Goal: Use online tool/utility: Utilize a website feature to perform a specific function

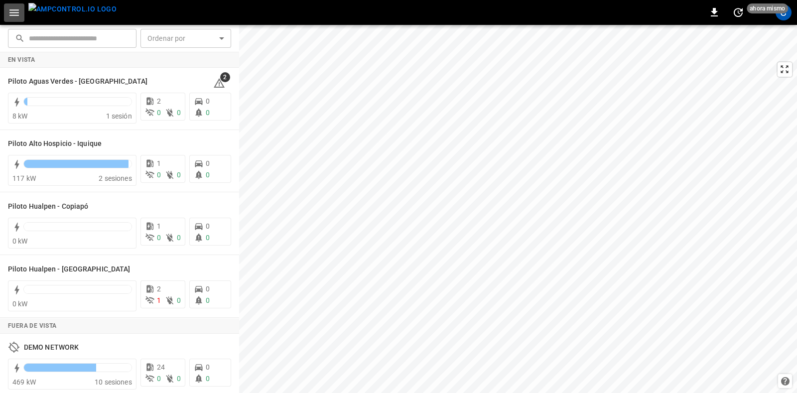
click at [10, 16] on icon "button" at bounding box center [14, 12] width 12 height 12
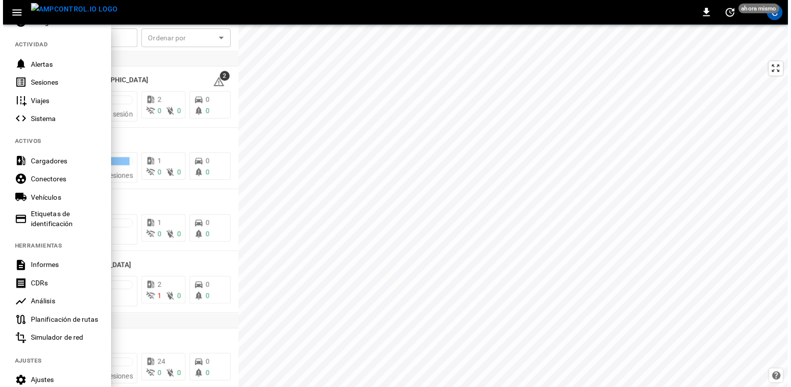
scroll to position [97, 0]
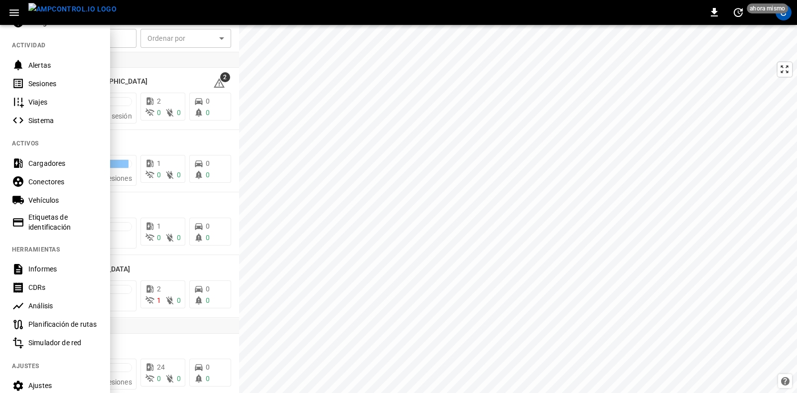
click at [57, 349] on red-listitem "Simulador de red" at bounding box center [55, 343] width 110 height 18
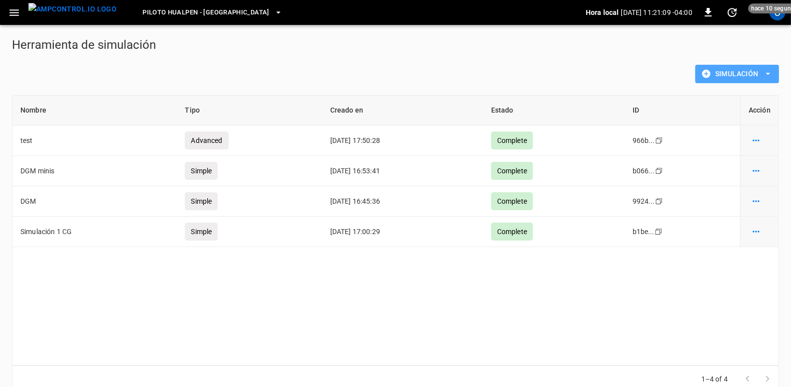
click at [725, 76] on button "Simulación" at bounding box center [737, 74] width 84 height 18
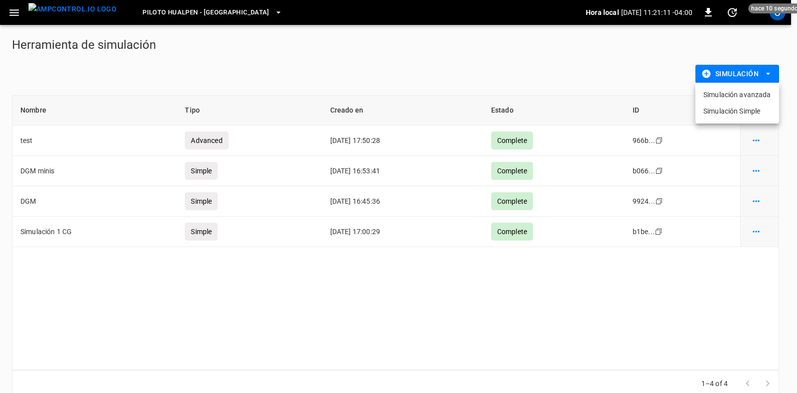
drag, startPoint x: 735, startPoint y: 96, endPoint x: 736, endPoint y: 109, distance: 13.0
click at [736, 109] on ul "Simulación avanzada Simulación Simple" at bounding box center [737, 103] width 84 height 41
click at [736, 109] on li "Simulación Simple" at bounding box center [737, 111] width 84 height 16
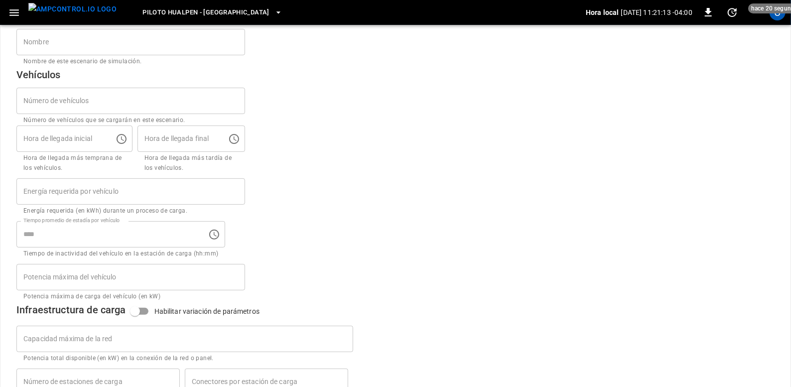
scroll to position [70, 0]
click at [69, 98] on input "Número de vehículos" at bounding box center [130, 100] width 229 height 26
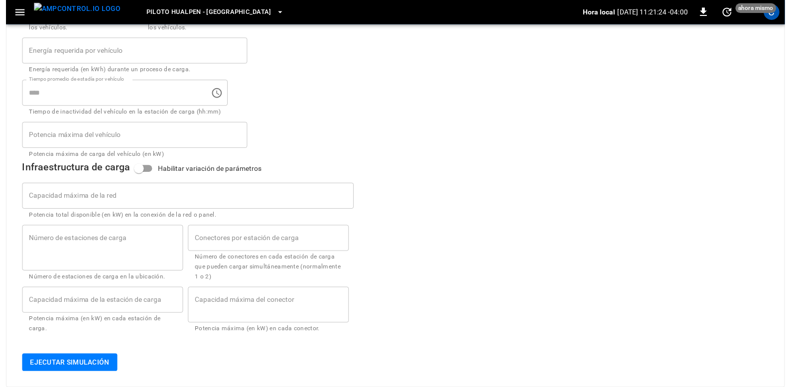
scroll to position [0, 0]
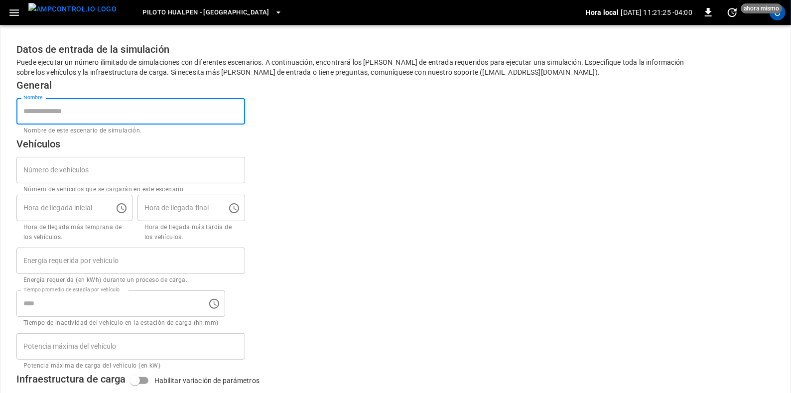
click at [95, 121] on input "Nombre" at bounding box center [130, 111] width 229 height 26
type input "***"
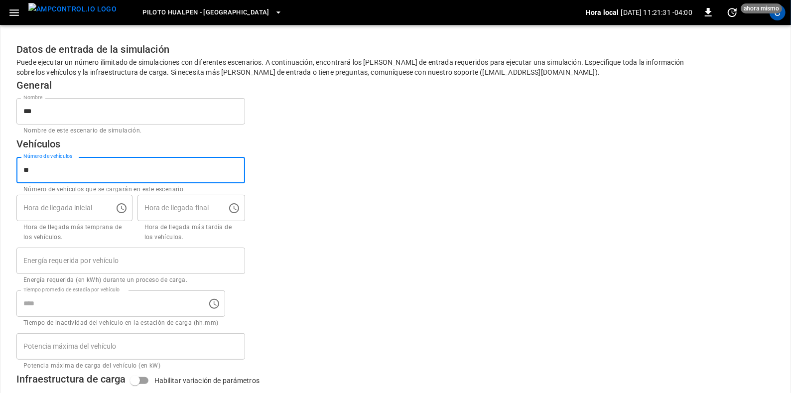
type input "**"
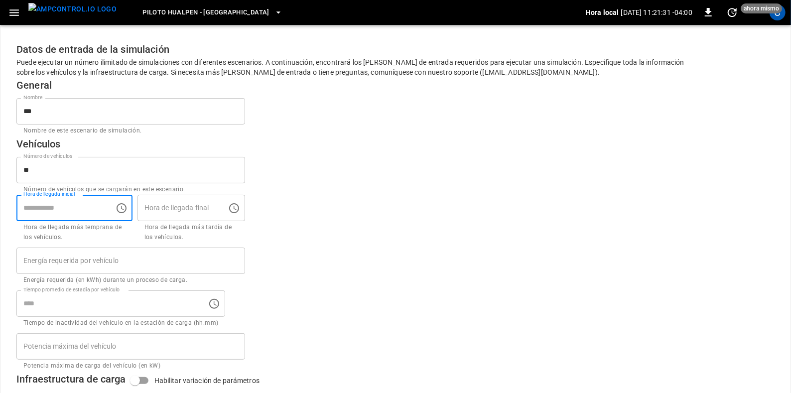
click at [79, 205] on input "Hora de llegada inicial" at bounding box center [61, 208] width 91 height 26
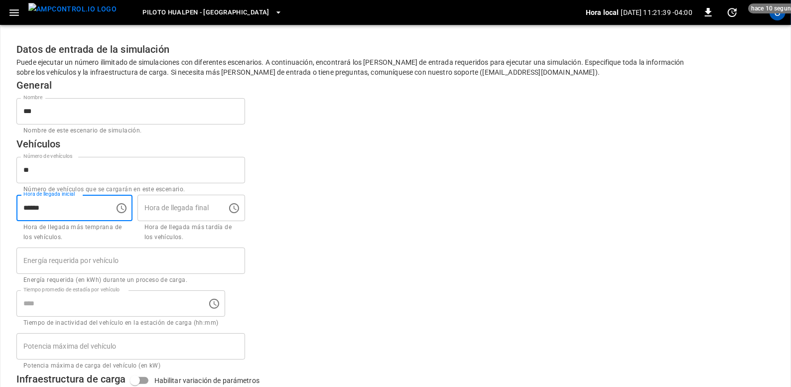
type input "*****"
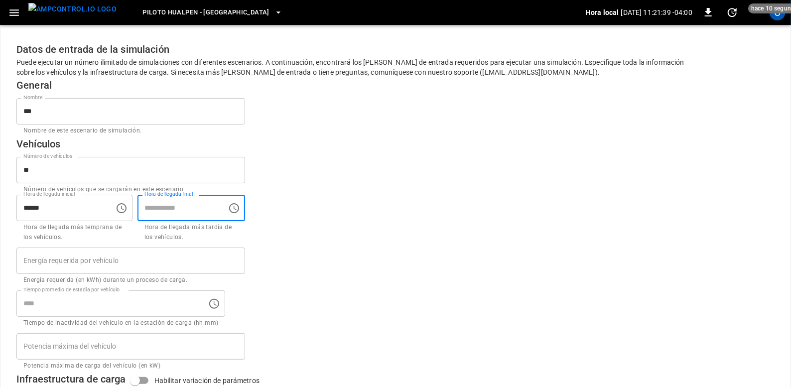
click at [174, 210] on input "Hora de llegada final" at bounding box center [179, 208] width 83 height 26
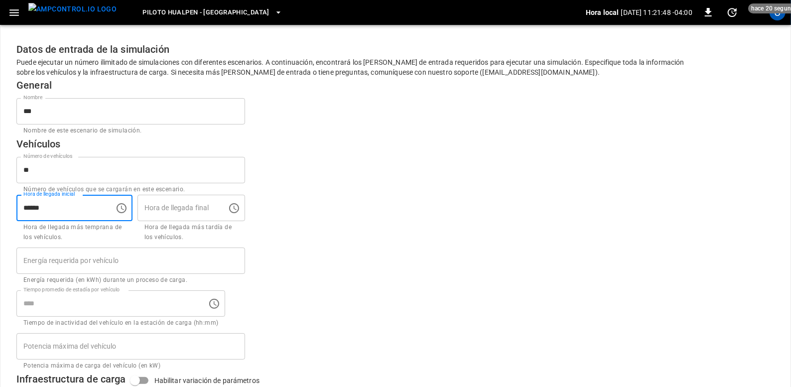
click at [99, 214] on input "*****" at bounding box center [61, 208] width 91 height 26
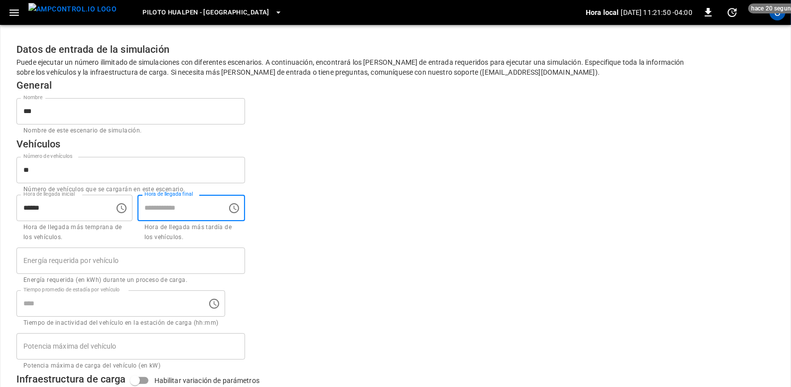
click at [159, 215] on input "Hora de llegada final" at bounding box center [179, 208] width 83 height 26
type input "********"
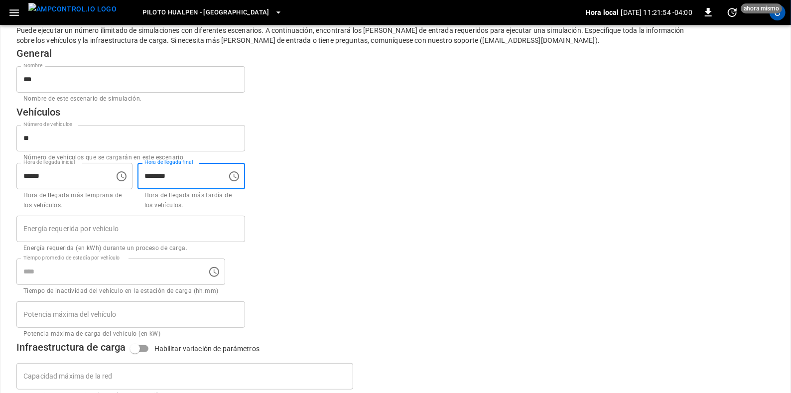
scroll to position [32, 0]
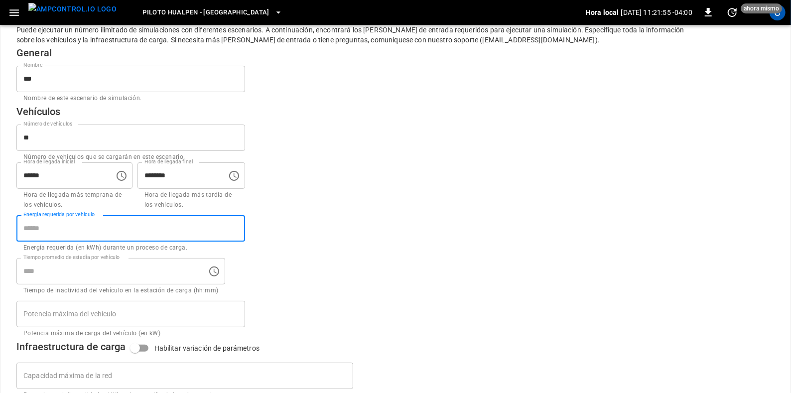
click at [60, 240] on input "Energía requerida por vehículo" at bounding box center [130, 228] width 229 height 26
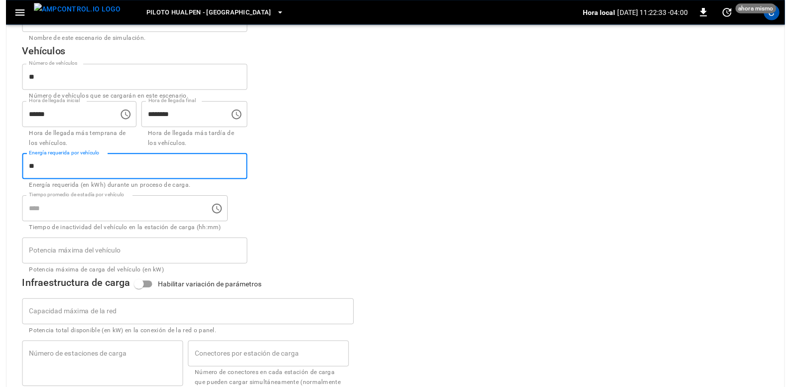
scroll to position [95, 0]
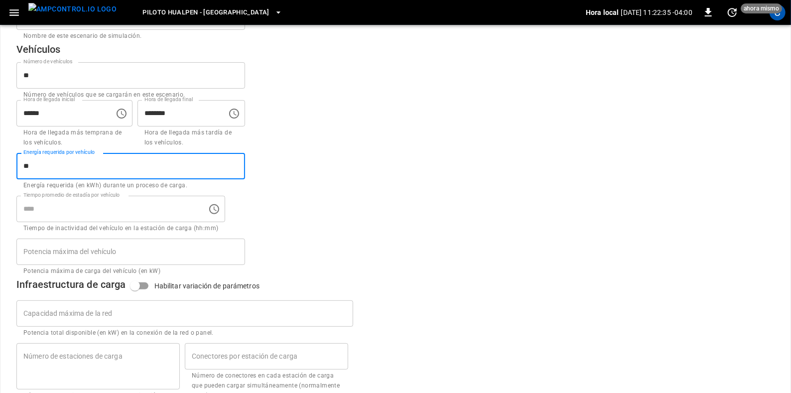
type input "**"
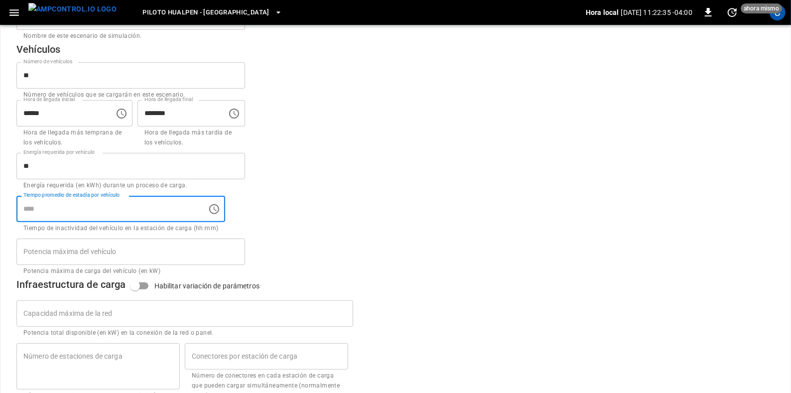
click at [80, 218] on input "Tiempo promedio de estadía por vehículo" at bounding box center [108, 209] width 184 height 26
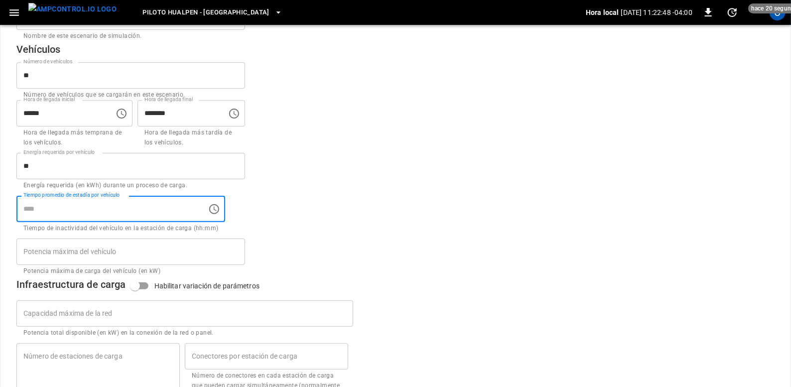
click at [67, 209] on input "Tiempo promedio de estadía por vehículo" at bounding box center [108, 209] width 184 height 26
click at [271, 243] on div "General Nombre *** Nombre Nombre de este escenario de simulación. Vehículos Núm…" at bounding box center [352, 130] width 697 height 294
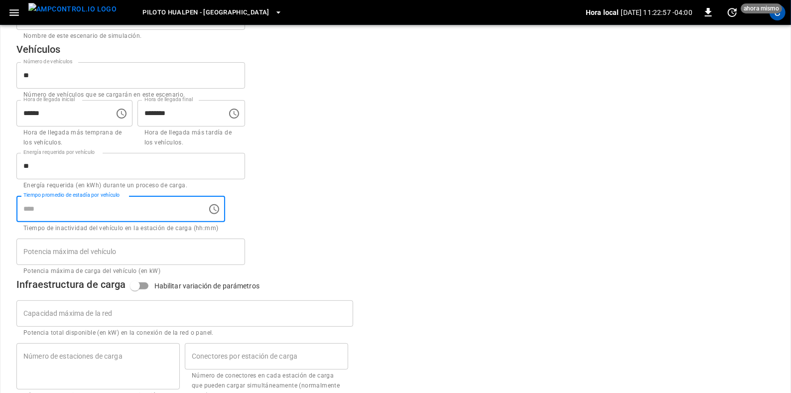
click at [184, 208] on input "Tiempo promedio de estadía por vehículo" at bounding box center [108, 209] width 184 height 26
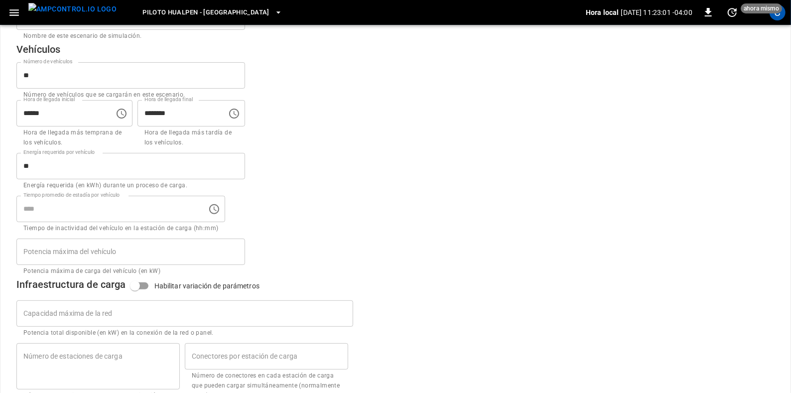
click at [250, 239] on div "General Nombre *** Nombre Nombre de este escenario de simulación. Vehículos Núm…" at bounding box center [352, 130] width 697 height 294
click at [181, 223] on div "Tiempo promedio de estadía por vehículo Tiempo promedio de estadía por vehículo…" at bounding box center [120, 215] width 209 height 38
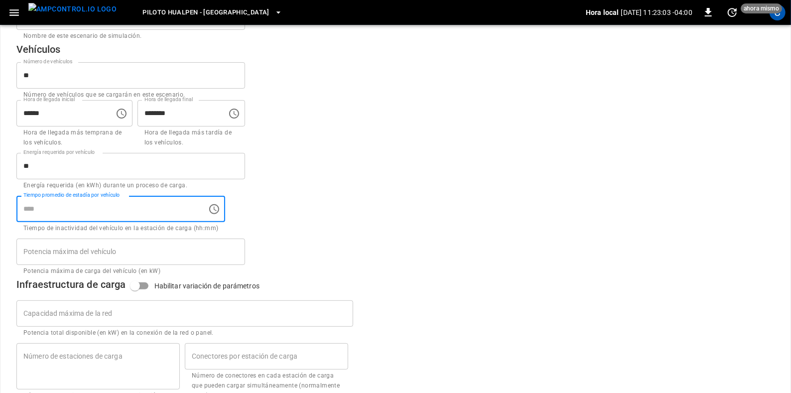
click at [173, 220] on input "Tiempo promedio de estadía por vehículo" at bounding box center [108, 209] width 184 height 26
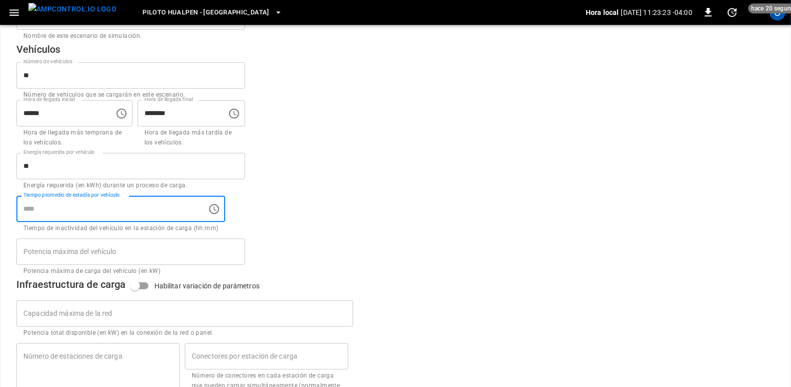
type input "*****"
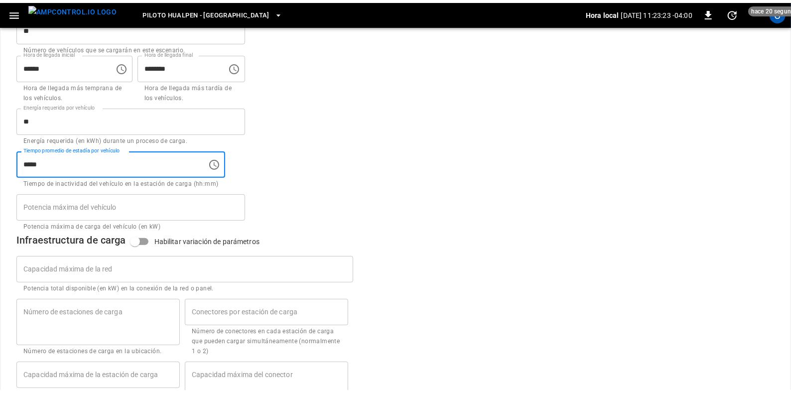
scroll to position [148, 0]
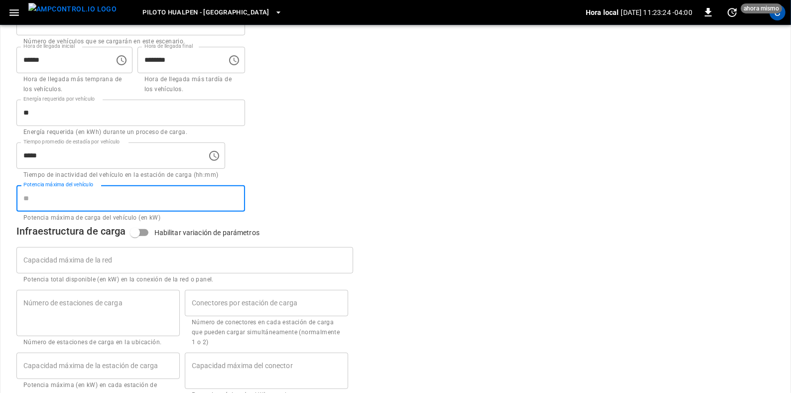
click at [76, 190] on input "Potencia máxima del vehículo" at bounding box center [130, 198] width 229 height 26
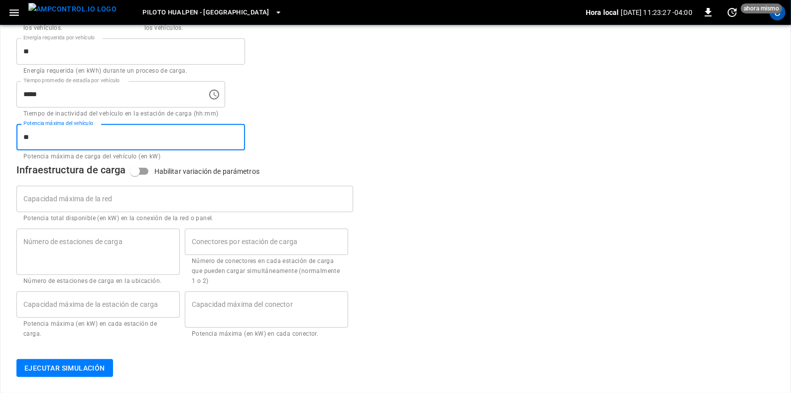
type input "**"
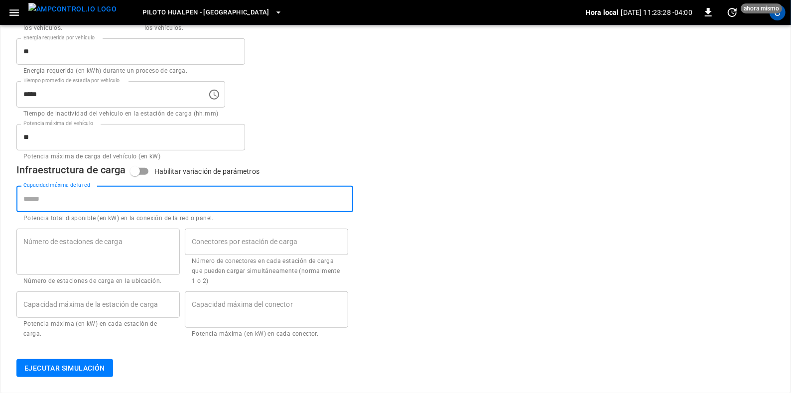
click at [76, 190] on input "Capacidad máxima de la red" at bounding box center [184, 199] width 337 height 26
click at [130, 203] on input "Capacidad máxima de la red" at bounding box center [184, 199] width 337 height 26
type input "*"
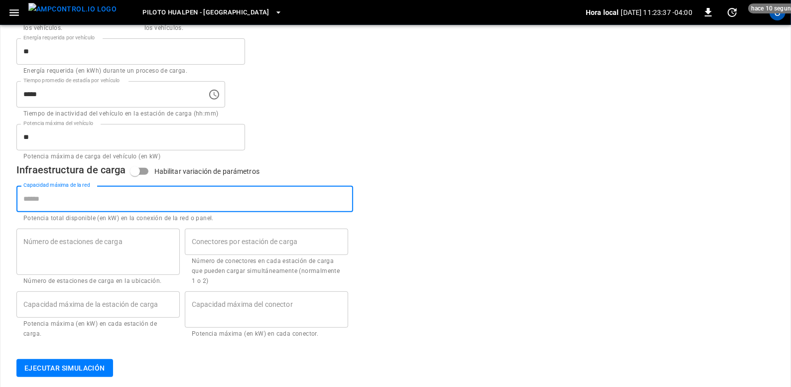
type input "*"
type input "***"
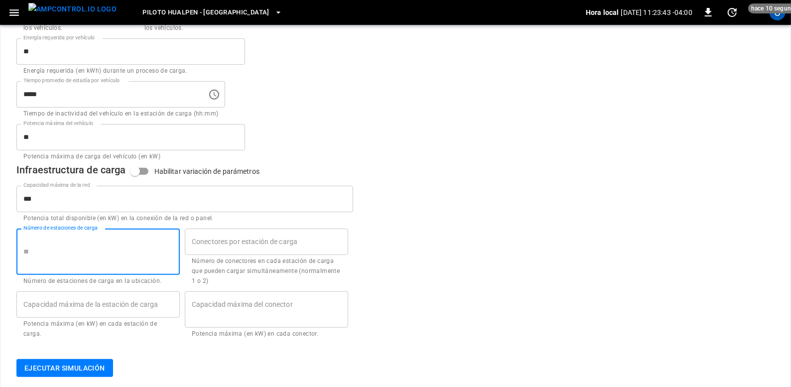
click at [131, 240] on input "Número de estaciones de carga" at bounding box center [97, 252] width 163 height 26
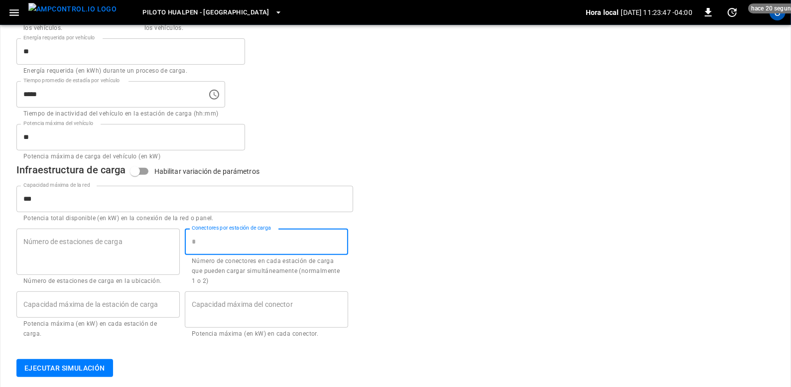
click at [224, 230] on div "Conectores por estación de carga Conectores por estación de carga Número de con…" at bounding box center [266, 258] width 163 height 58
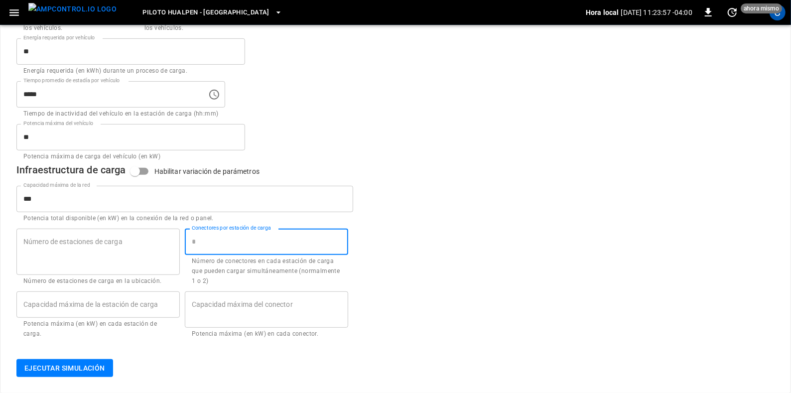
click at [195, 247] on input "Conectores por estación de carga" at bounding box center [266, 242] width 163 height 26
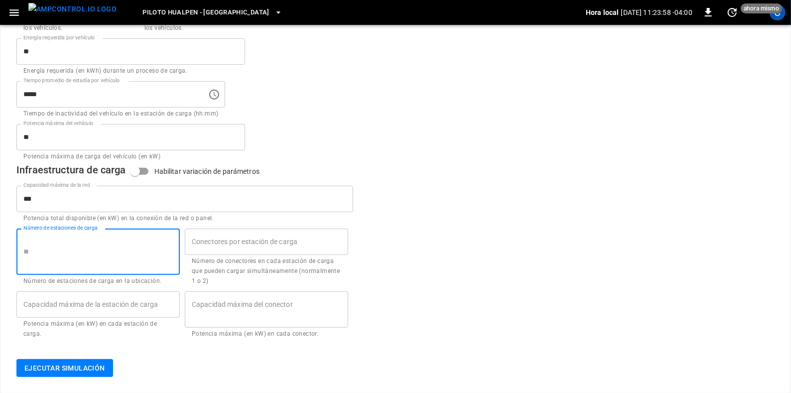
click at [153, 248] on input "Número de estaciones de carga" at bounding box center [97, 252] width 163 height 26
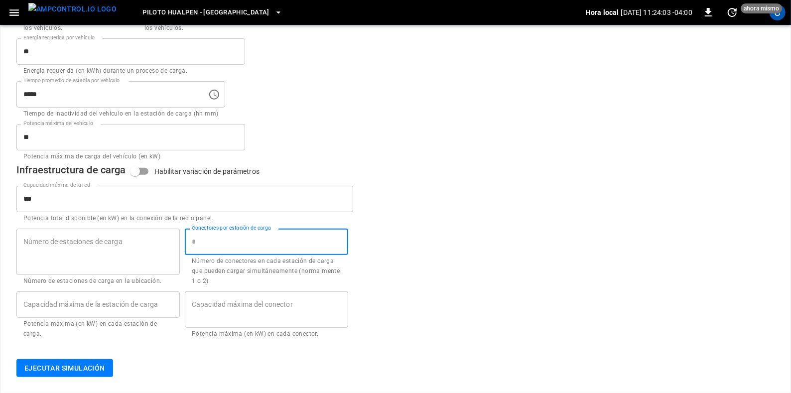
click at [219, 243] on input "Conectores por estación de carga" at bounding box center [266, 242] width 163 height 26
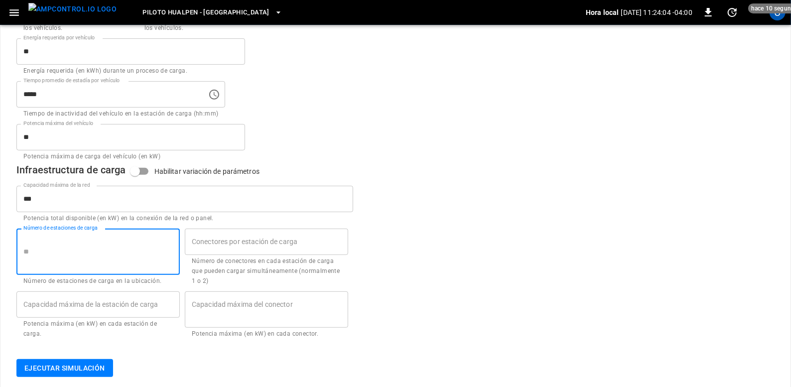
click at [144, 250] on input "Número de estaciones de carga" at bounding box center [97, 252] width 163 height 26
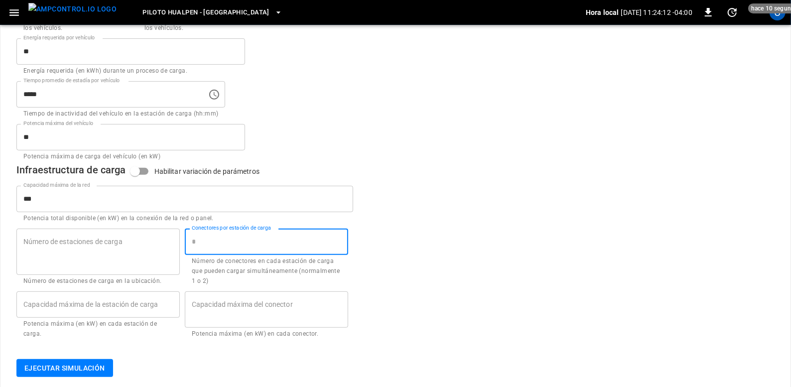
click at [231, 247] on input "Conectores por estación de carga" at bounding box center [266, 242] width 163 height 26
type input "*"
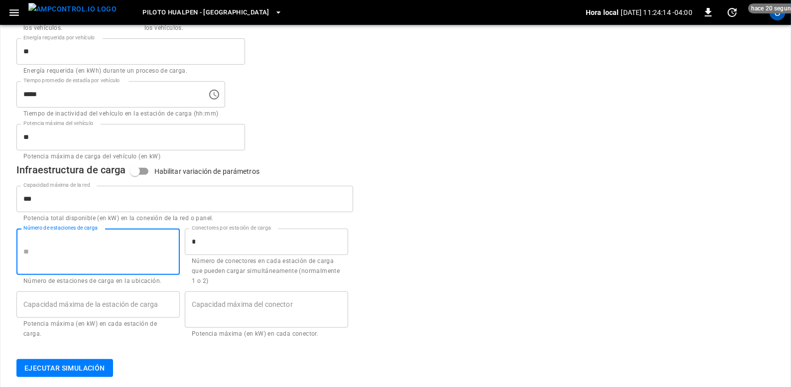
click at [142, 249] on input "Número de estaciones de carga" at bounding box center [97, 252] width 163 height 26
type input "*"
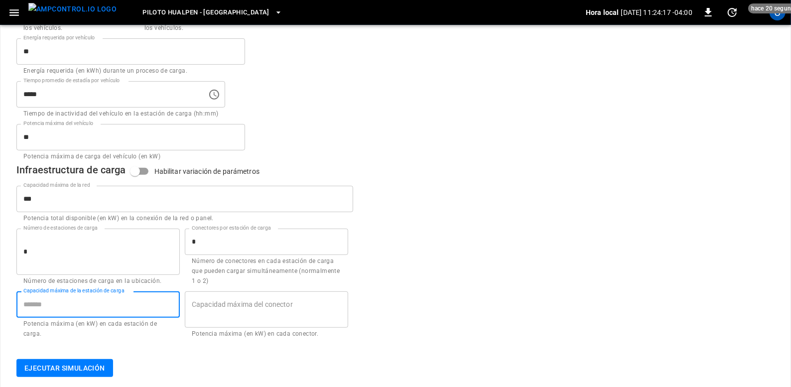
click at [87, 310] on input "Capacidad máxima de la estación de carga" at bounding box center [97, 304] width 163 height 26
type input "***"
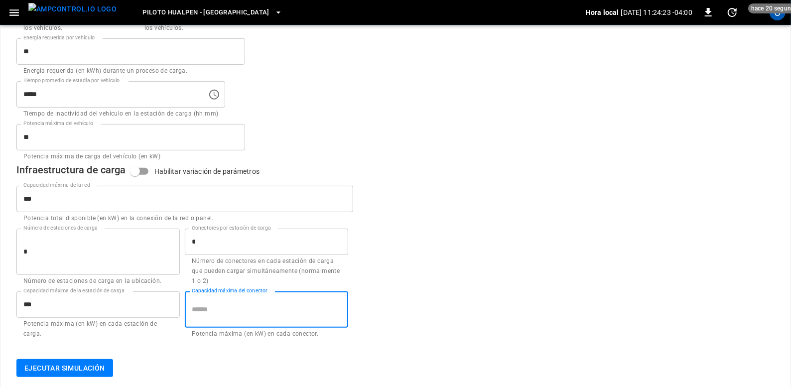
click at [256, 299] on input "Capacidad máxima del conector" at bounding box center [266, 309] width 163 height 26
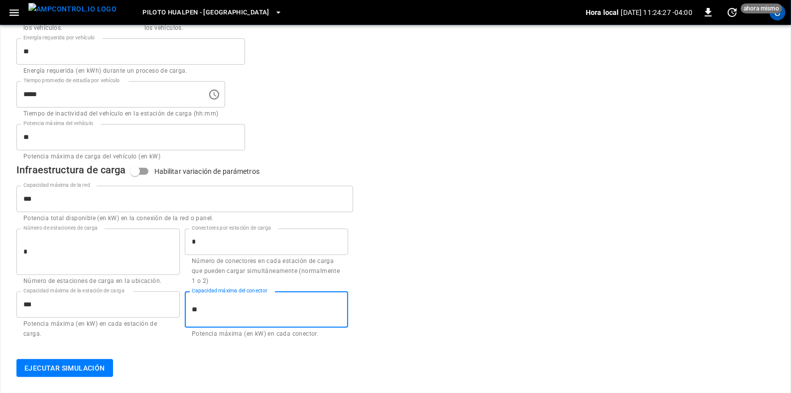
type input "**"
click at [181, 342] on form "General Nombre *** Nombre Nombre de este escenario de simulación. Vehículos Núm…" at bounding box center [352, 113] width 697 height 491
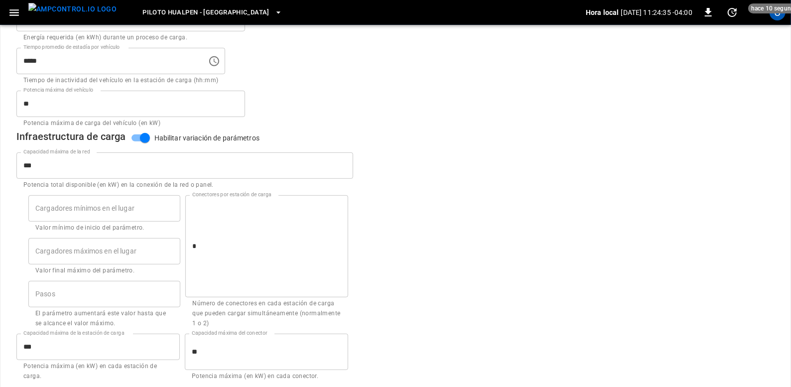
scroll to position [296, 0]
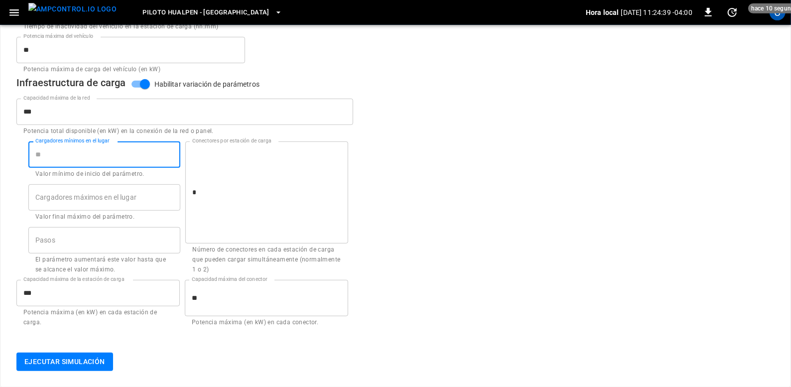
click at [132, 158] on input "Cargadores mínimos en el lugar" at bounding box center [104, 154] width 152 height 26
type input "*"
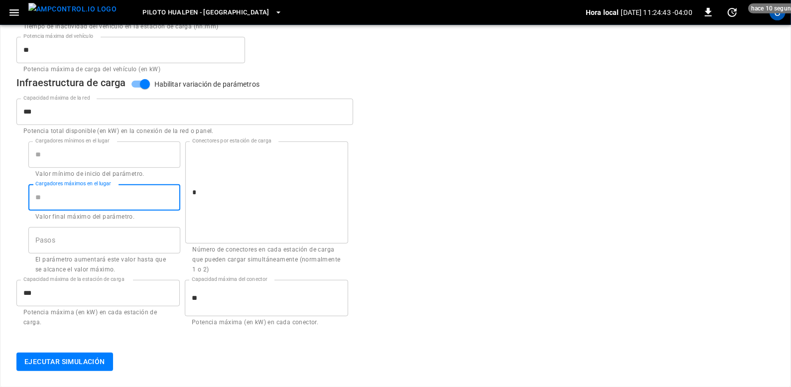
click at [128, 198] on input "Cargadores máximos en el lugar" at bounding box center [104, 197] width 152 height 26
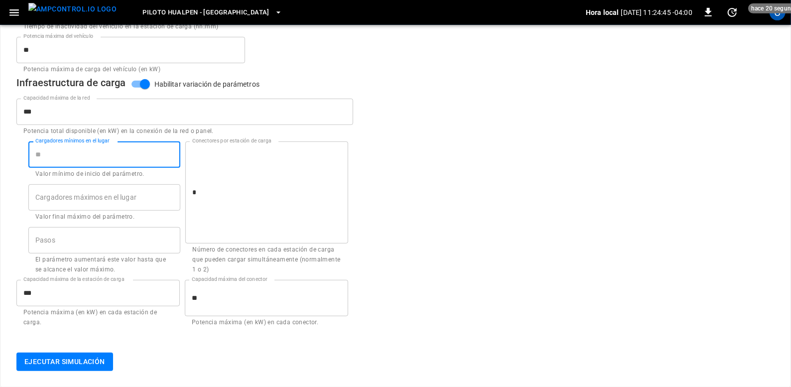
click at [97, 154] on input "*" at bounding box center [104, 154] width 152 height 26
type input "*"
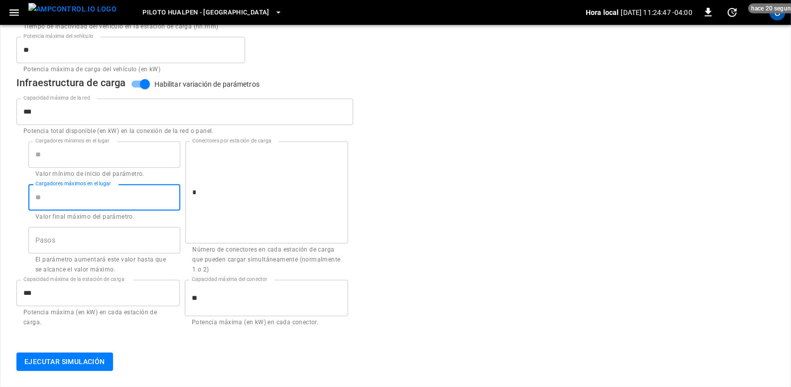
click at [114, 197] on input "Cargadores máximos en el lugar" at bounding box center [104, 197] width 152 height 26
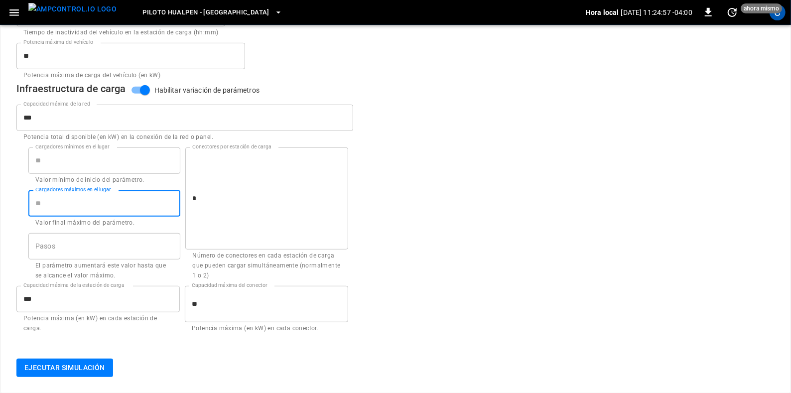
type input "*"
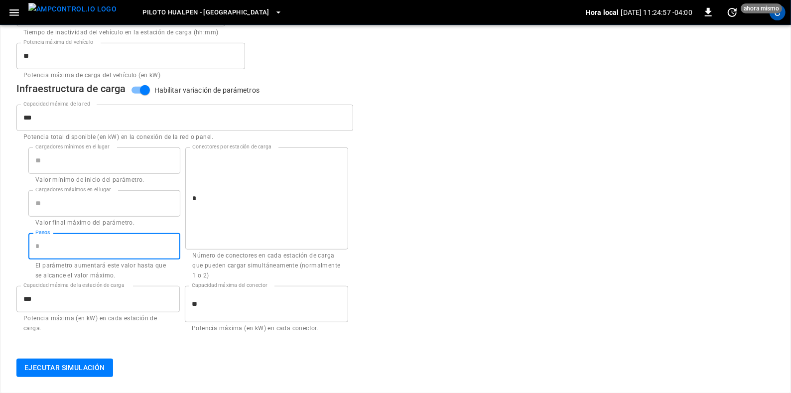
click at [172, 252] on input "Pasos" at bounding box center [104, 246] width 152 height 26
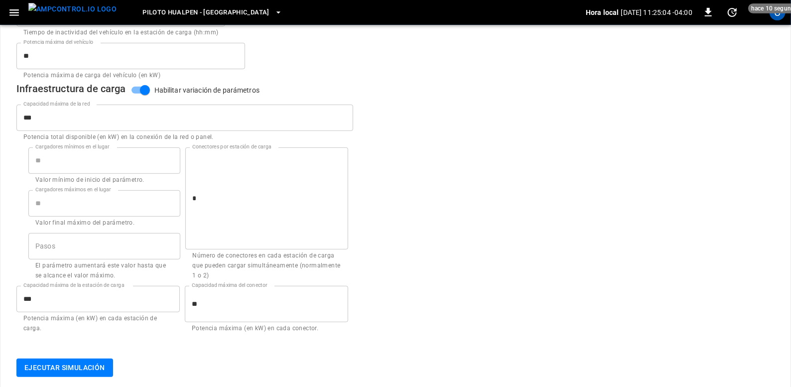
click at [111, 192] on label "Cargadores máximos en el lugar" at bounding box center [73, 190] width 76 height 8
click at [111, 192] on input "*" at bounding box center [104, 203] width 152 height 26
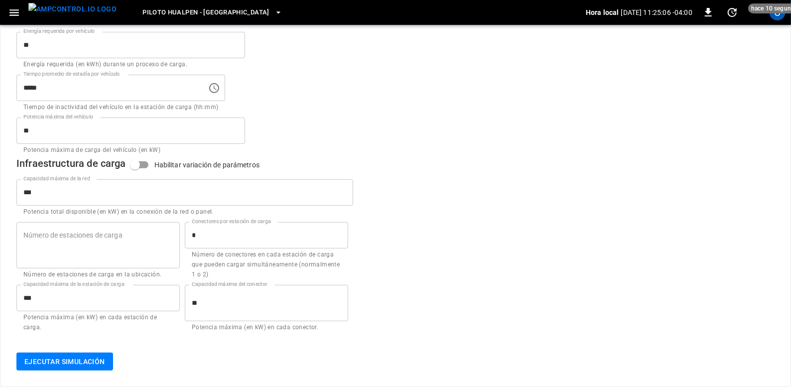
scroll to position [215, 0]
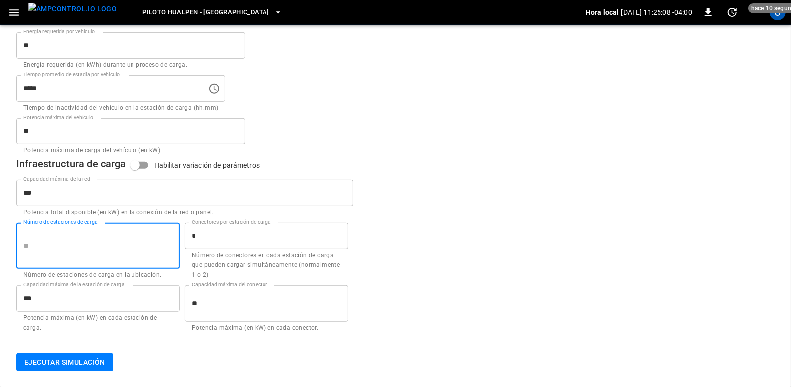
click at [160, 238] on input "Número de estaciones de carga" at bounding box center [97, 246] width 163 height 26
type input "*"
click at [142, 319] on p "Potencia máxima (en kW) en cada estación de carga." at bounding box center [97, 323] width 149 height 20
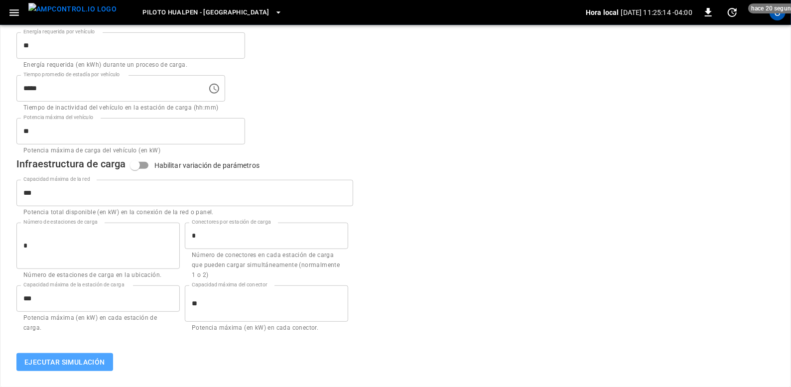
click at [98, 359] on button "Ejecutar simulación" at bounding box center [64, 362] width 97 height 18
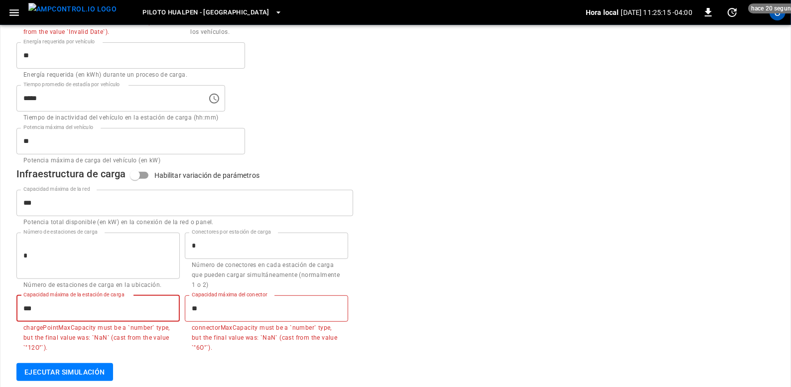
click at [127, 313] on input "***" at bounding box center [97, 308] width 163 height 26
click at [210, 368] on div "Ejecutar simulación" at bounding box center [395, 372] width 758 height 18
click at [164, 306] on input "***" at bounding box center [97, 308] width 163 height 26
type input "*"
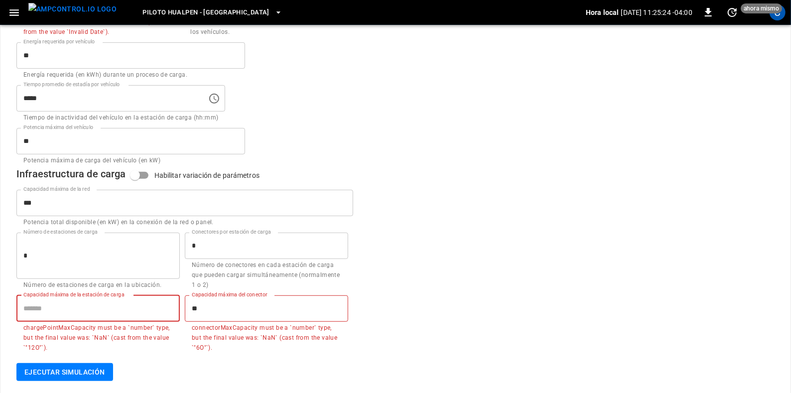
type input "*"
type input "***"
click at [105, 359] on form "General Nombre *** Nombre Nombre de este escenario de simulación. Vehículos Núm…" at bounding box center [352, 112] width 697 height 501
click at [91, 372] on button "Ejecutar simulación" at bounding box center [64, 372] width 97 height 18
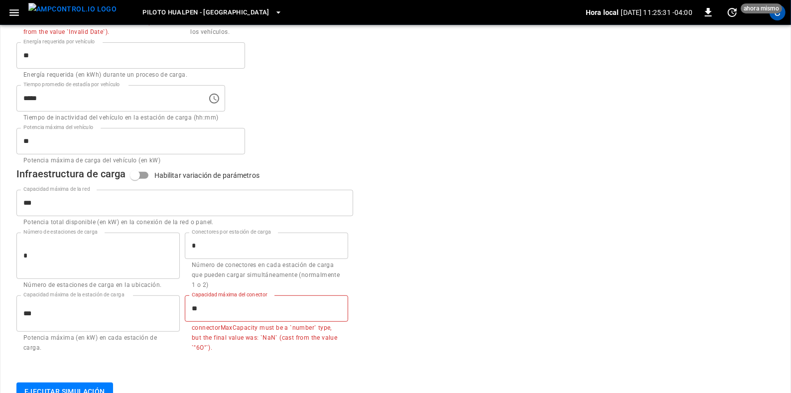
click at [82, 385] on button "Ejecutar simulación" at bounding box center [64, 392] width 97 height 18
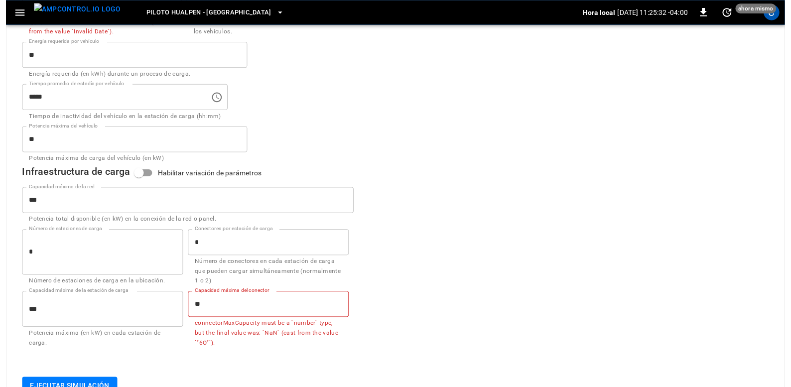
scroll to position [239, 0]
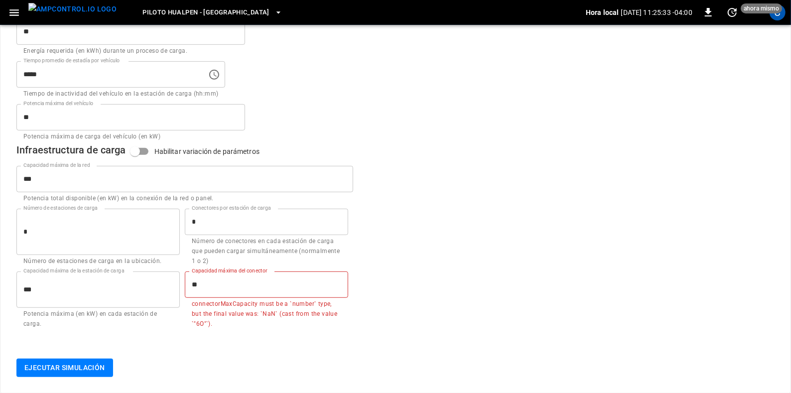
click at [229, 287] on input "**" at bounding box center [266, 285] width 163 height 26
type input "*"
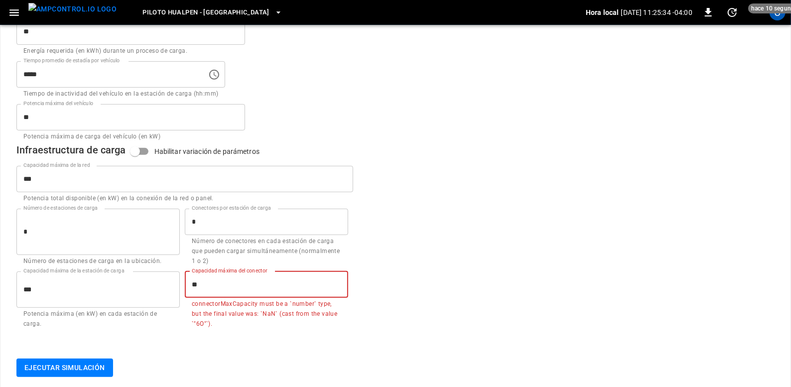
type input "*"
type input "**"
click at [97, 361] on button "Ejecutar simulación" at bounding box center [64, 368] width 97 height 18
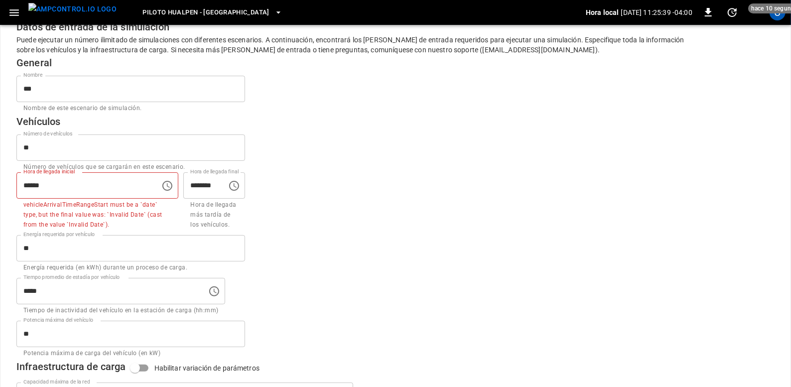
scroll to position [17, 0]
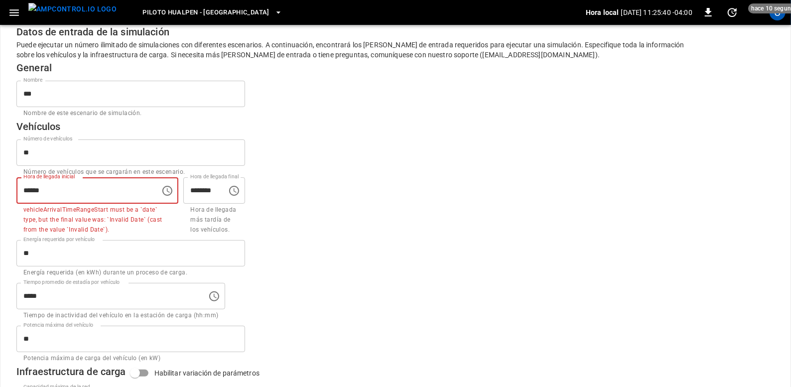
click at [90, 193] on input "*****" at bounding box center [84, 190] width 137 height 26
type input "*"
click at [177, 220] on div "Hora de llegada inicial ***** Hora de llegada inicial vehicleArrivalTimeRangeSt…" at bounding box center [97, 206] width 162 height 58
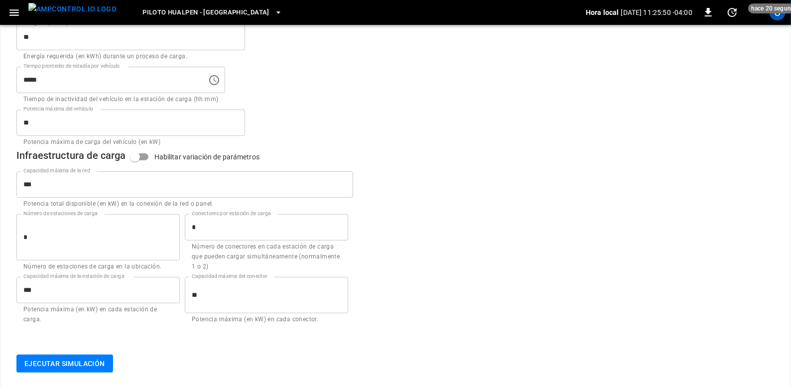
scroll to position [235, 0]
click at [65, 364] on button "Ejecutar simulación" at bounding box center [64, 362] width 97 height 18
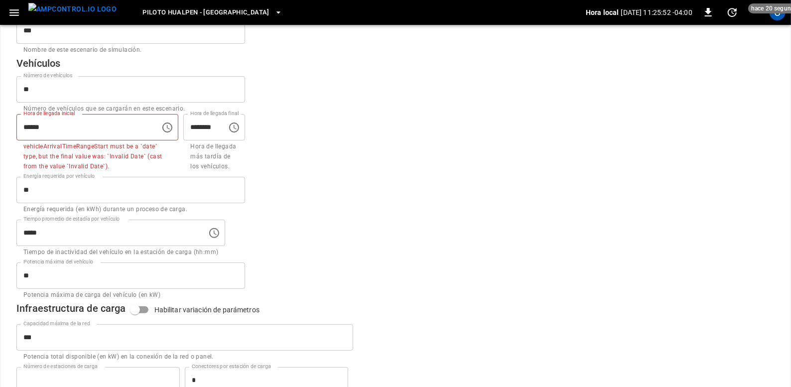
scroll to position [80, 0]
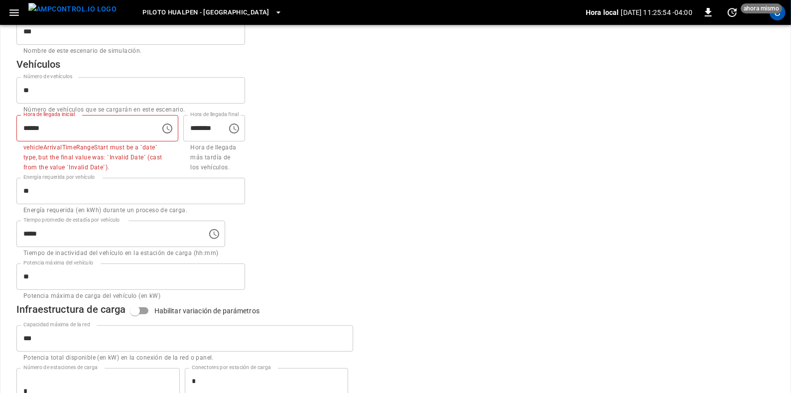
click at [82, 131] on input "*****" at bounding box center [84, 128] width 137 height 26
type input "*"
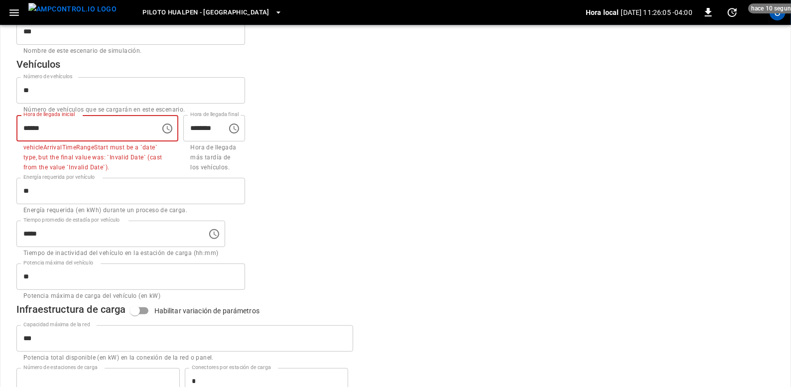
scroll to position [235, 0]
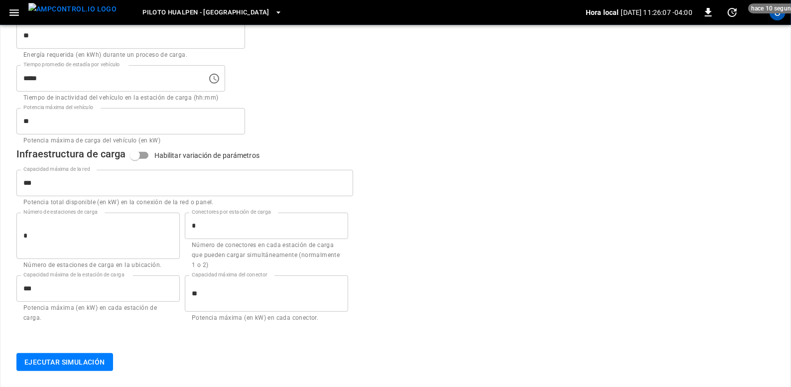
click at [95, 362] on button "Ejecutar simulación" at bounding box center [64, 362] width 97 height 18
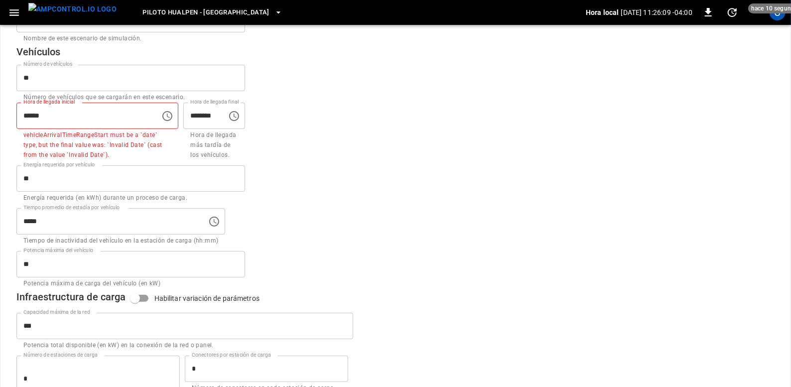
scroll to position [0, 0]
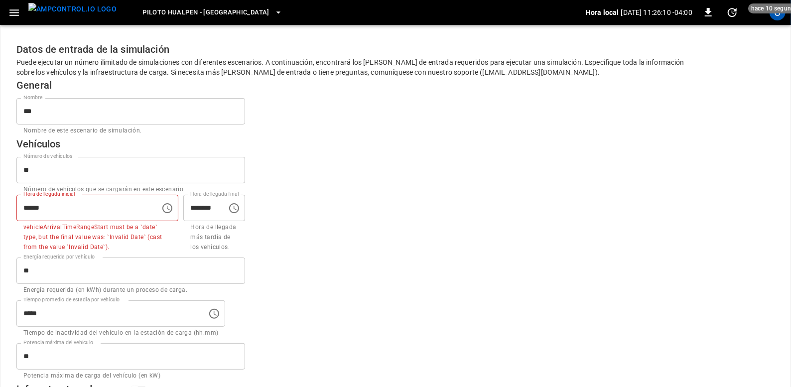
click at [172, 207] on icon "Choose time" at bounding box center [167, 208] width 10 height 10
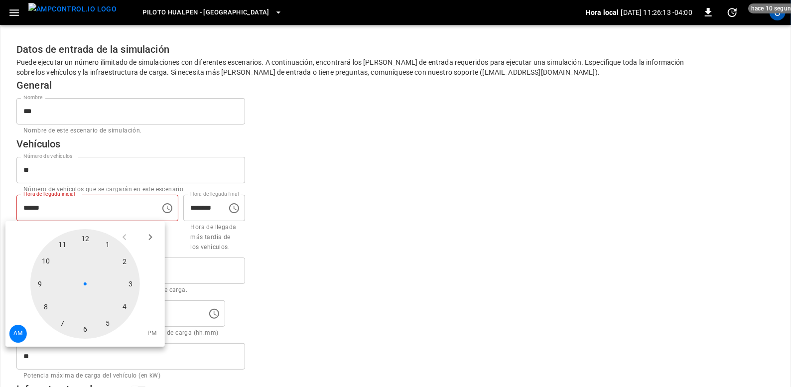
click at [43, 308] on div at bounding box center [85, 284] width 110 height 110
click at [90, 324] on div at bounding box center [85, 284] width 110 height 110
type input "********"
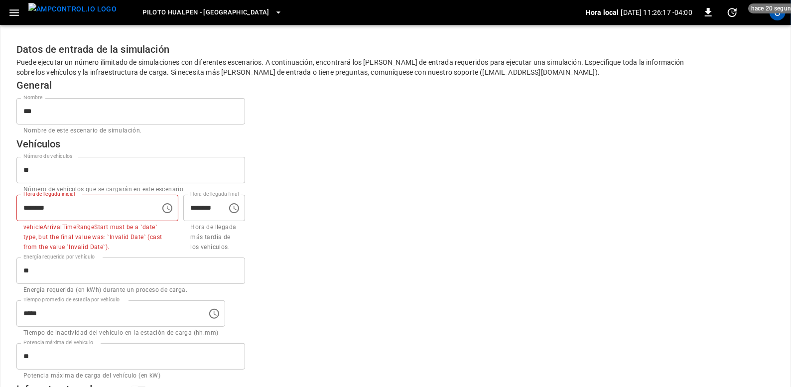
scroll to position [235, 0]
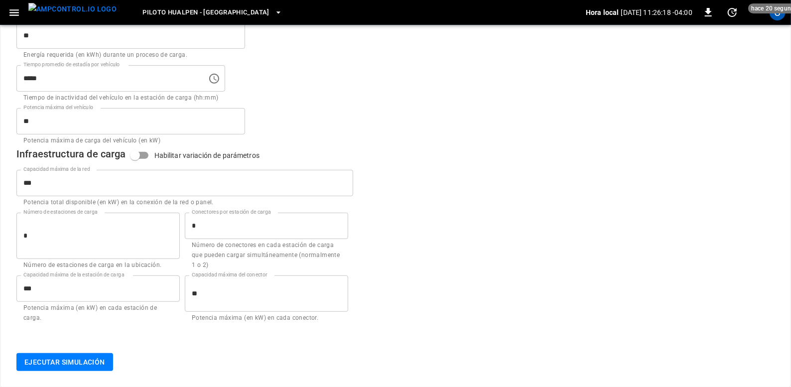
click at [91, 360] on button "Ejecutar simulación" at bounding box center [64, 362] width 97 height 18
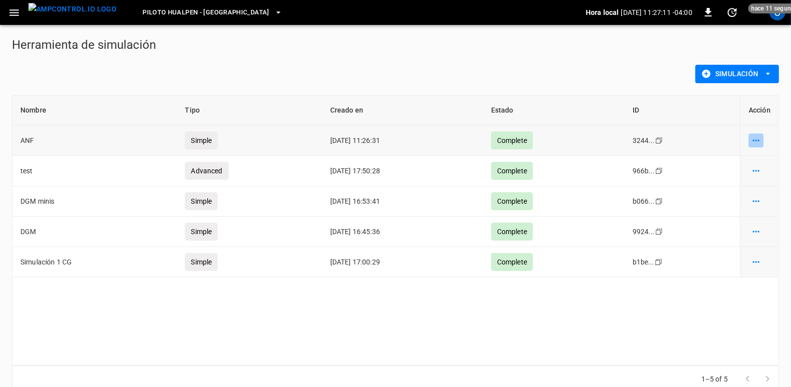
click at [758, 141] on icon "simulation options" at bounding box center [756, 141] width 10 height 10
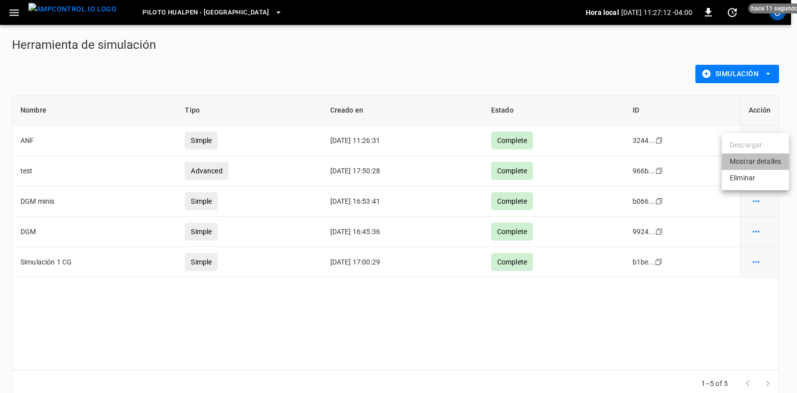
click at [755, 166] on li "Mostrar detalles" at bounding box center [755, 161] width 67 height 16
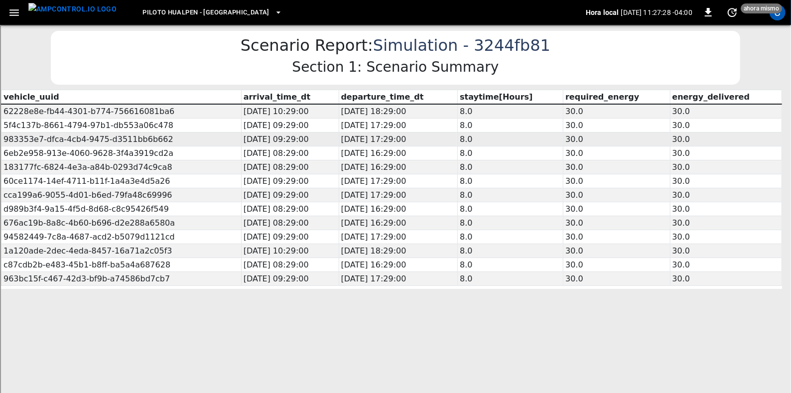
click at [365, 149] on td "2025-08-25 16:29:00" at bounding box center [397, 151] width 119 height 14
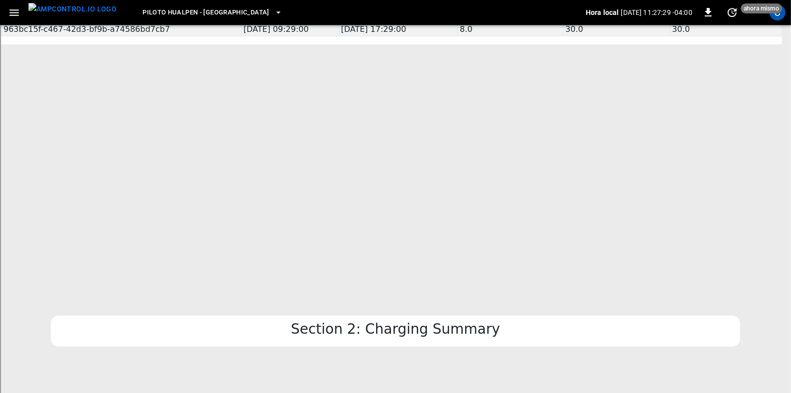
scroll to position [255, 1]
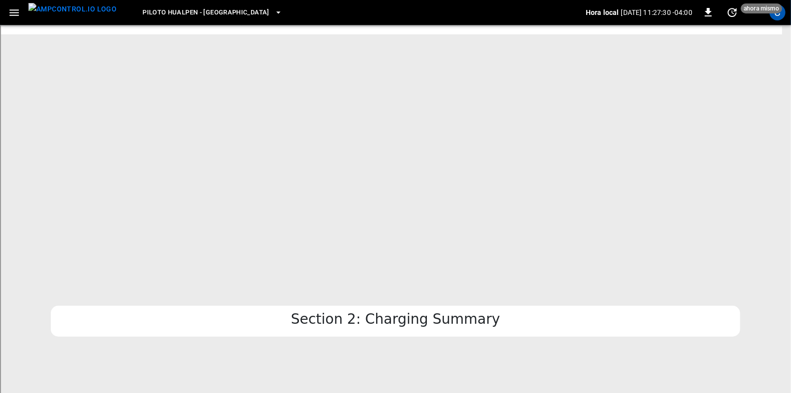
click at [329, 250] on div at bounding box center [390, 162] width 781 height 249
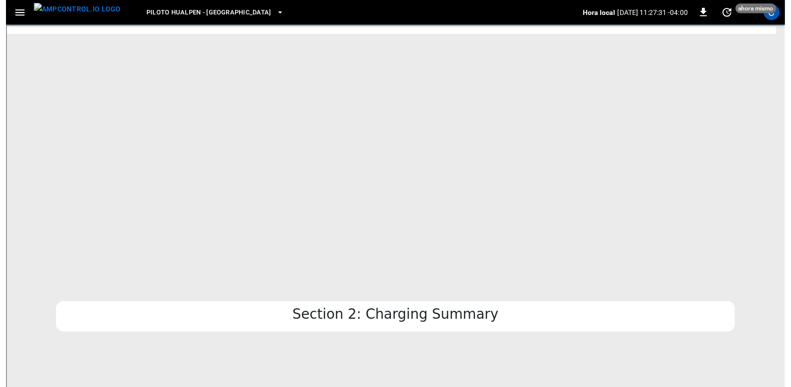
scroll to position [255, 0]
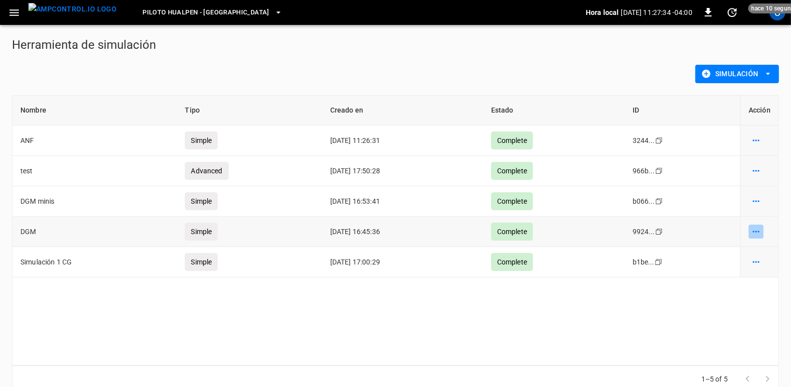
click at [751, 145] on icon "simulation options" at bounding box center [756, 141] width 10 height 10
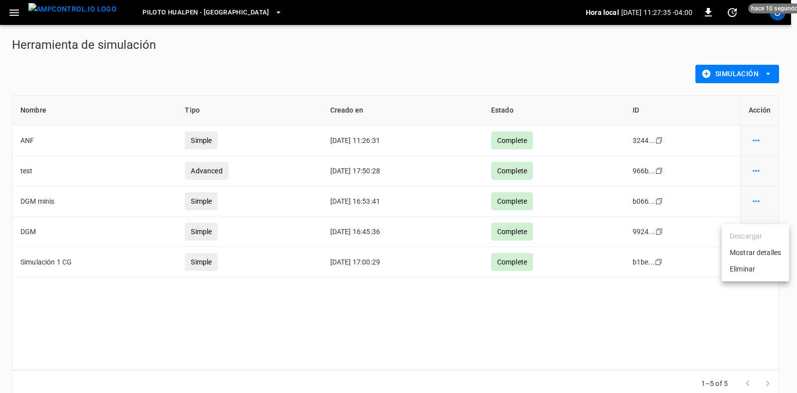
click at [731, 254] on li "Mostrar detalles" at bounding box center [755, 253] width 67 height 16
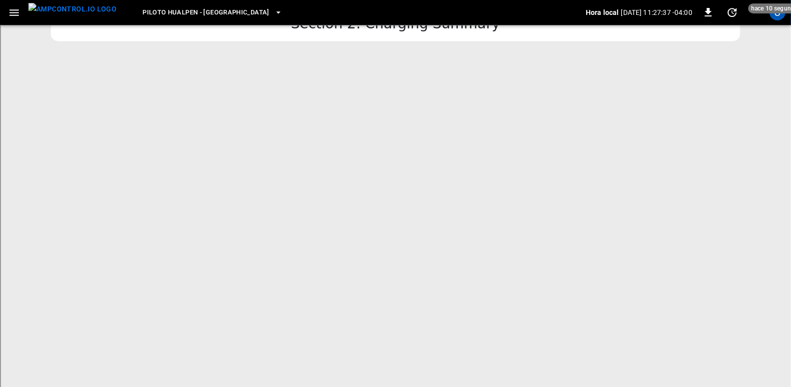
scroll to position [548, 0]
click at [398, 256] on div at bounding box center [390, 351] width 781 height 249
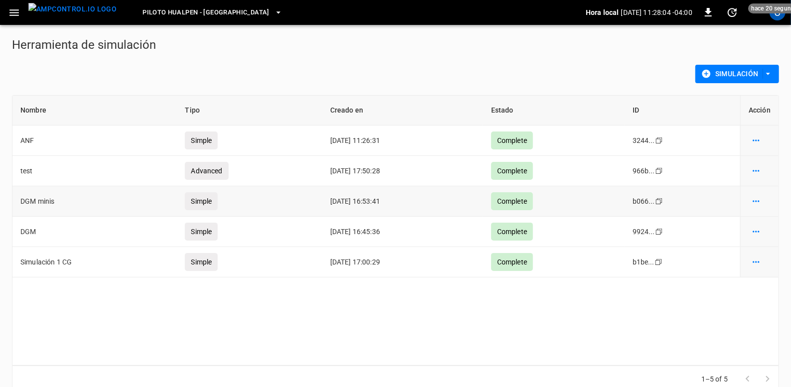
click at [755, 145] on icon "simulation options" at bounding box center [756, 141] width 10 height 10
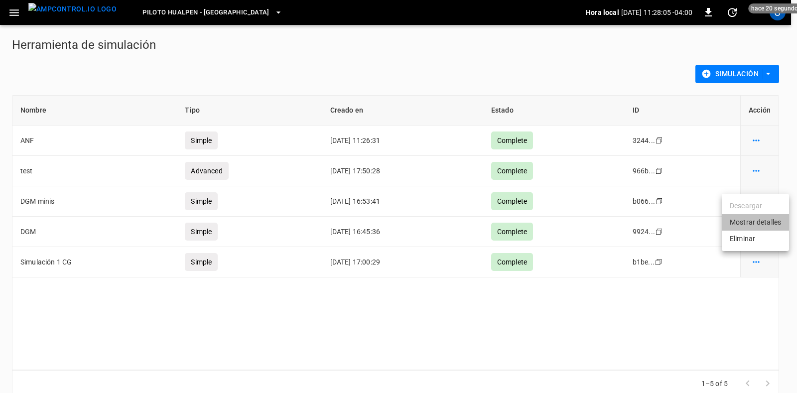
click at [737, 222] on li "Mostrar detalles" at bounding box center [755, 222] width 67 height 16
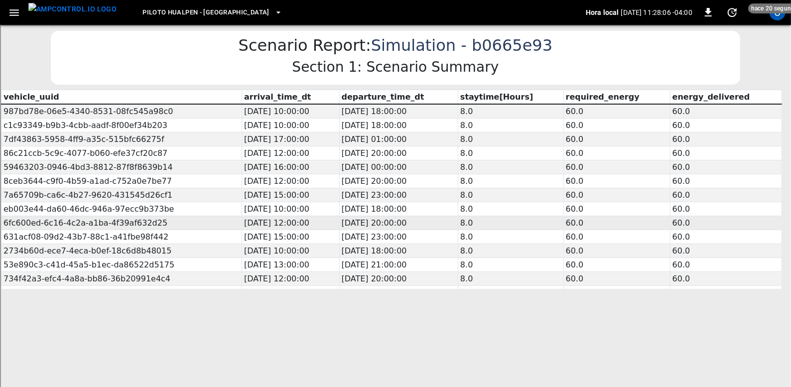
scroll to position [189, 0]
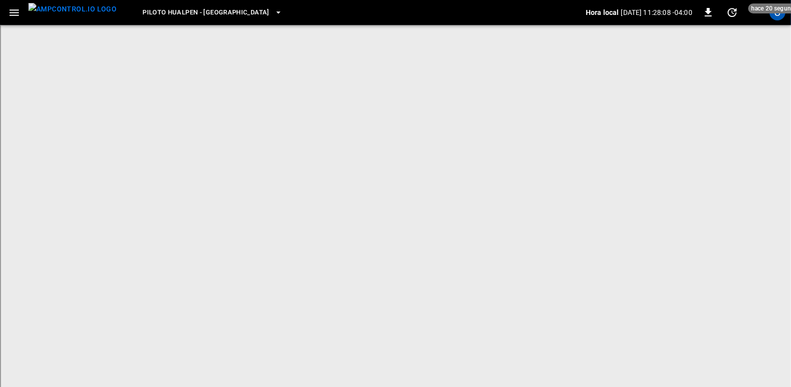
click at [384, 231] on div at bounding box center [390, 303] width 781 height 249
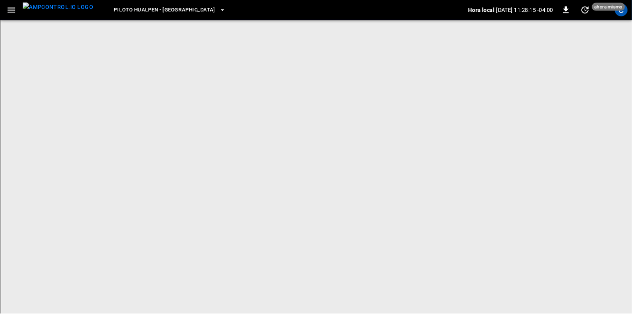
scroll to position [183, 0]
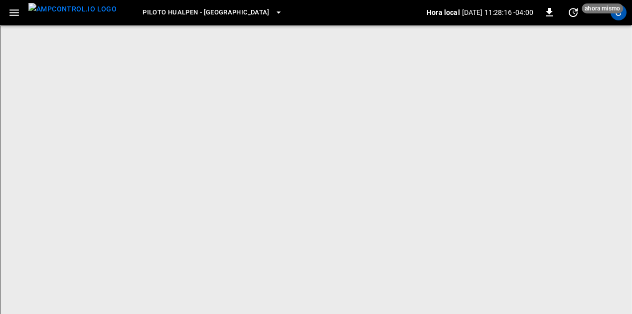
click at [455, 110] on div at bounding box center [311, 164] width 623 height 249
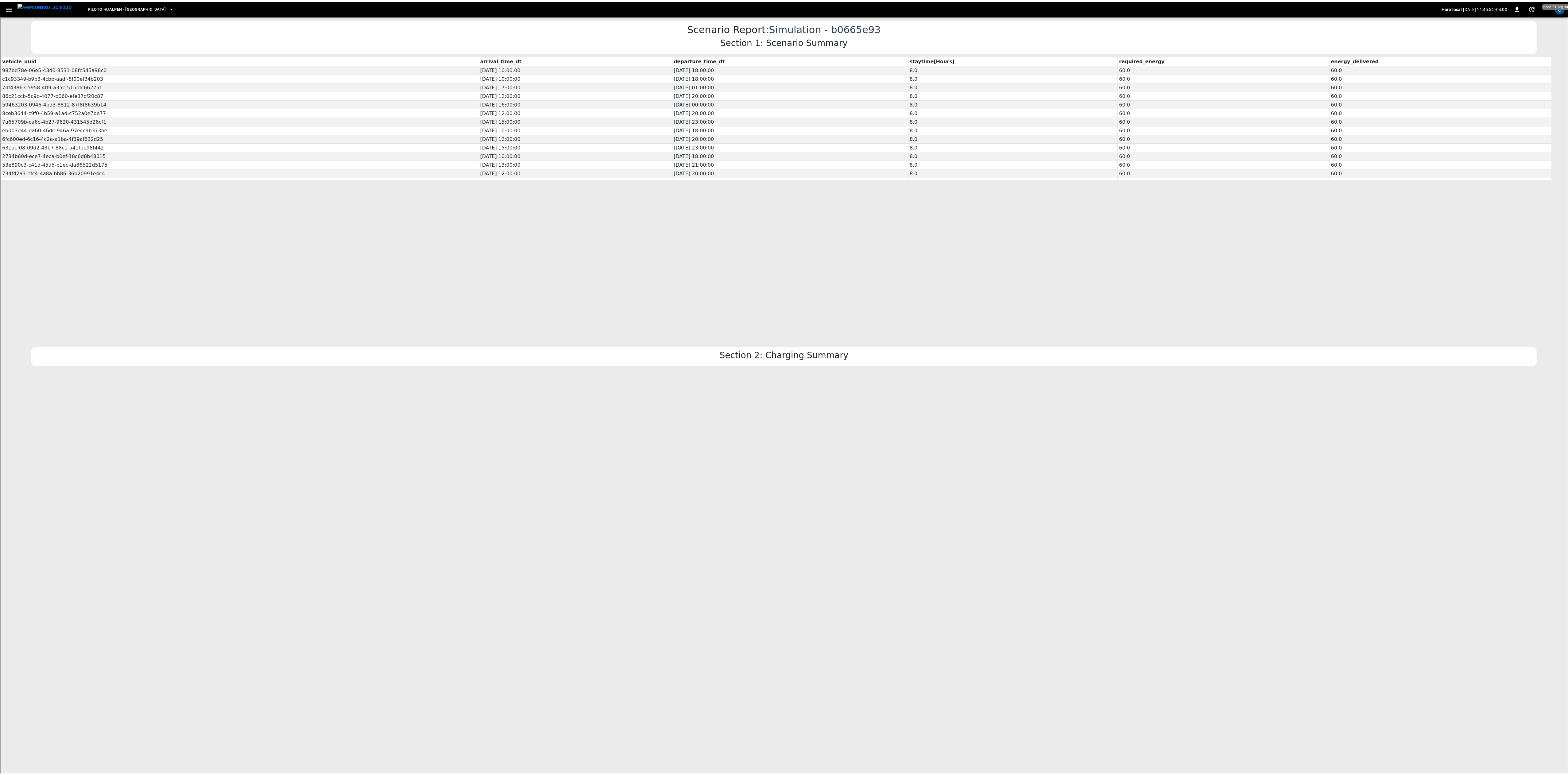
scroll to position [0, 0]
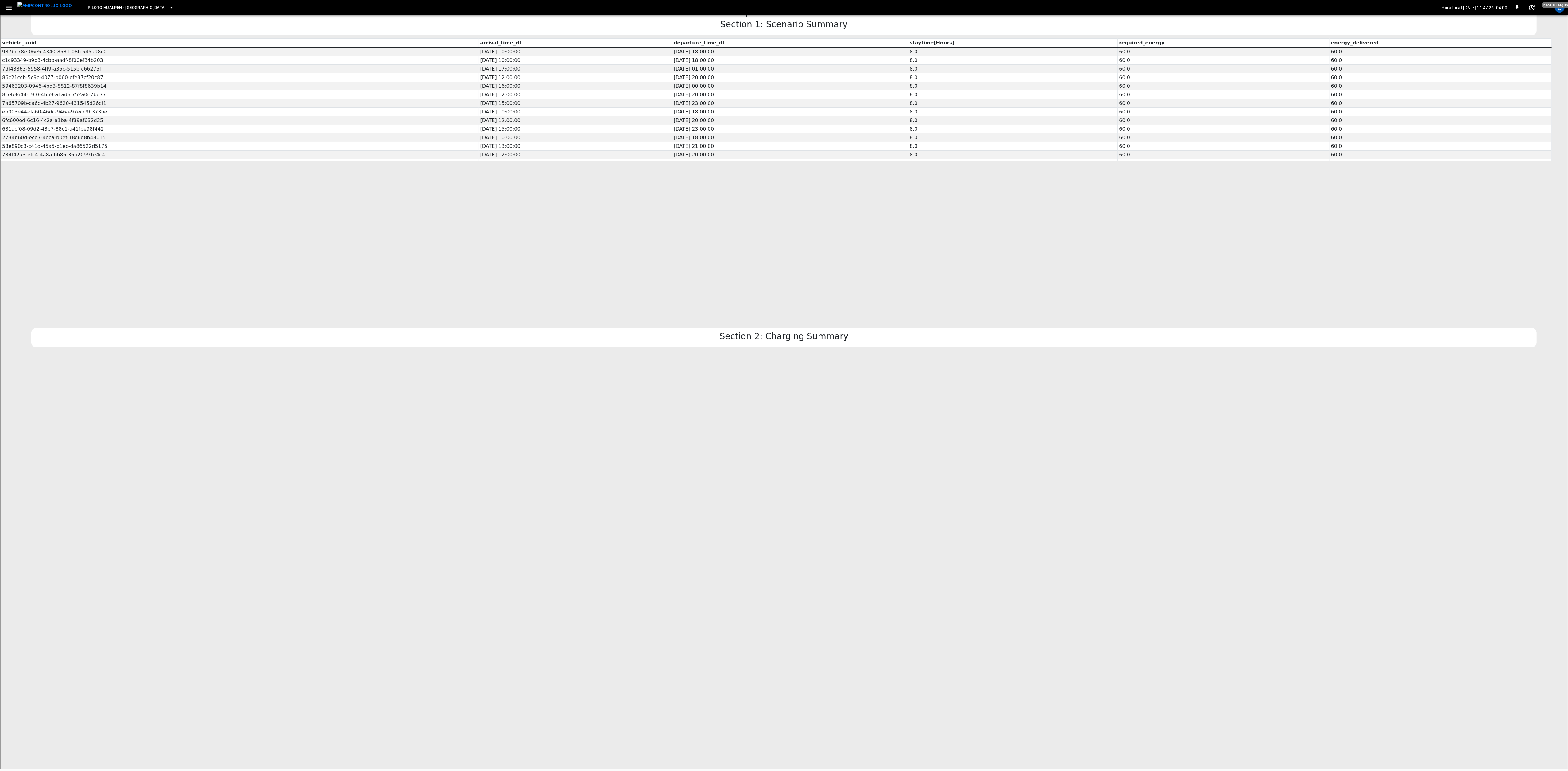
click at [900, 317] on body "Scenario Report: Simulation - b0665e93 Section 1: Scenario Summary vehicle_uuid…" at bounding box center [783, 610] width 1567 height 1217
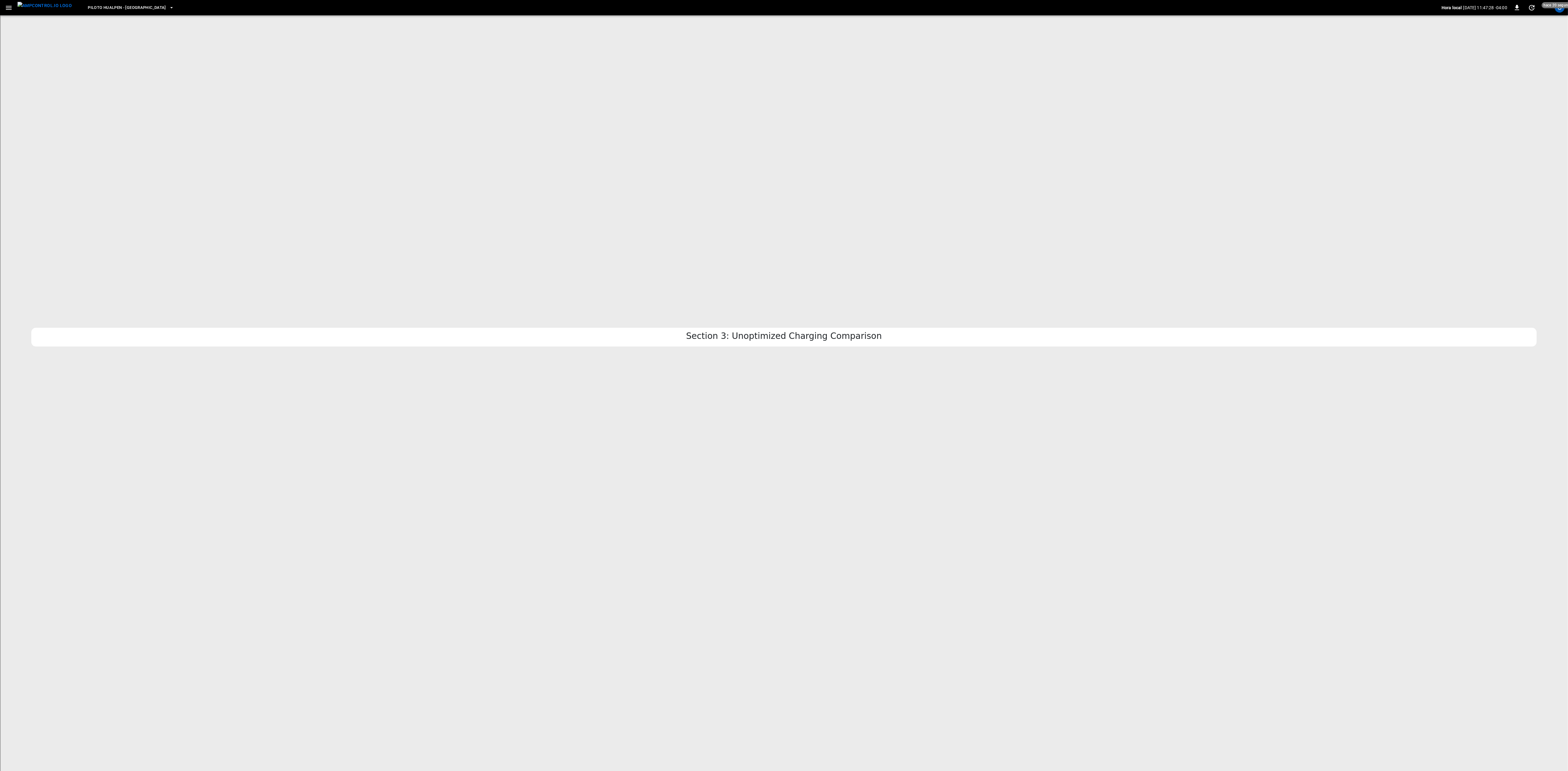
scroll to position [20, 0]
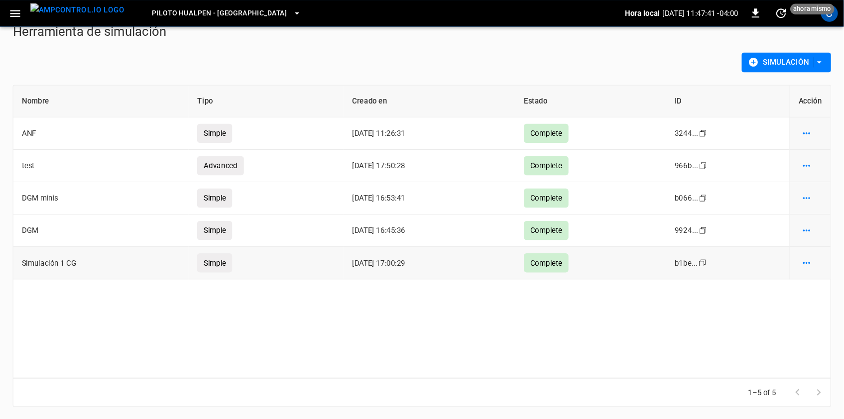
scroll to position [8, 0]
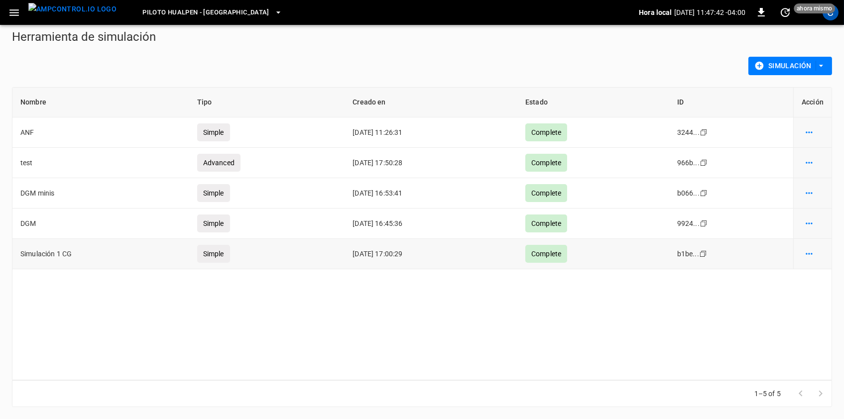
click at [811, 138] on icon "simulation options" at bounding box center [810, 133] width 10 height 10
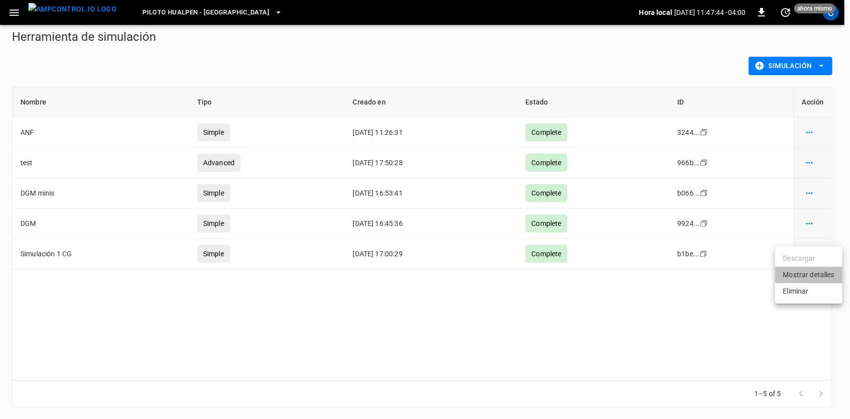
click at [796, 269] on li "Mostrar detalles" at bounding box center [808, 275] width 67 height 16
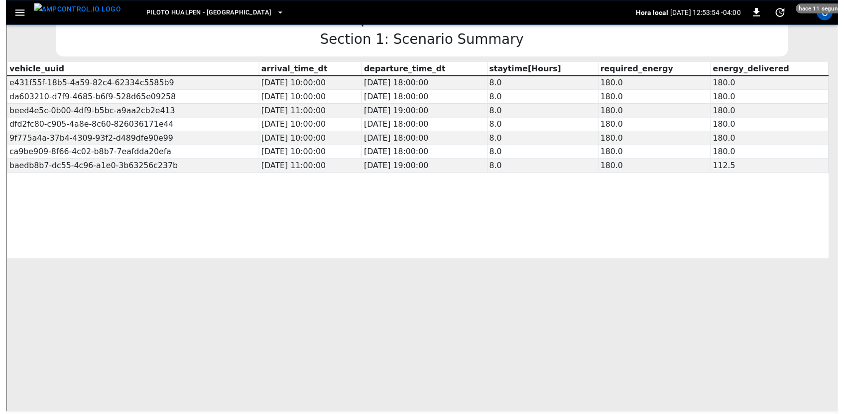
scroll to position [33, 0]
